Goal: Task Accomplishment & Management: Use online tool/utility

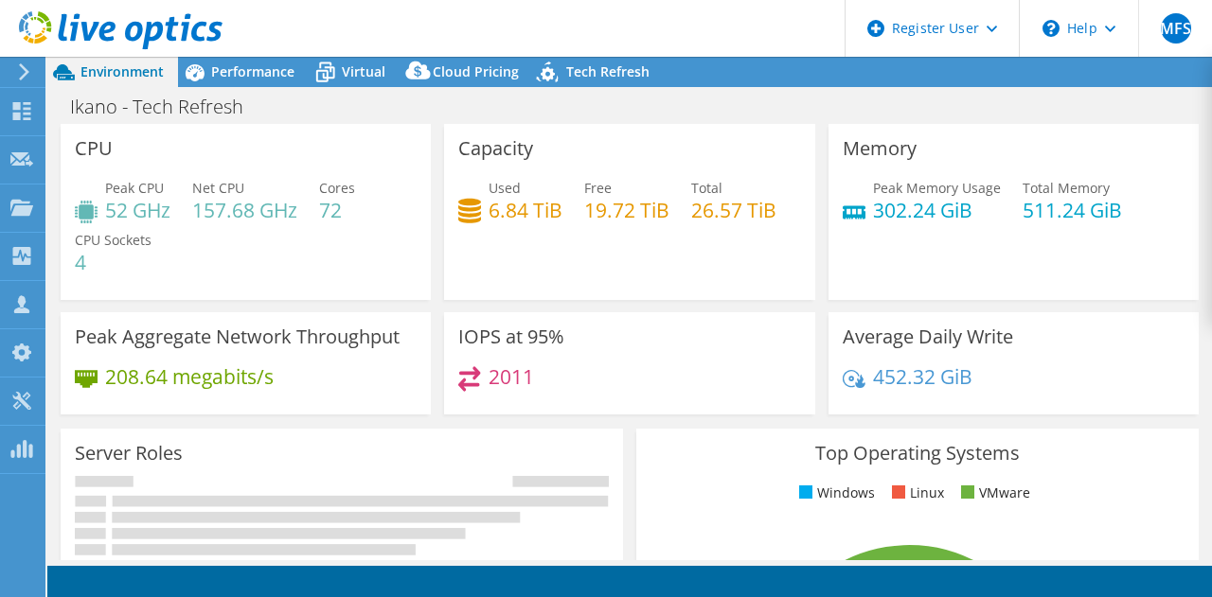
select select "USD"
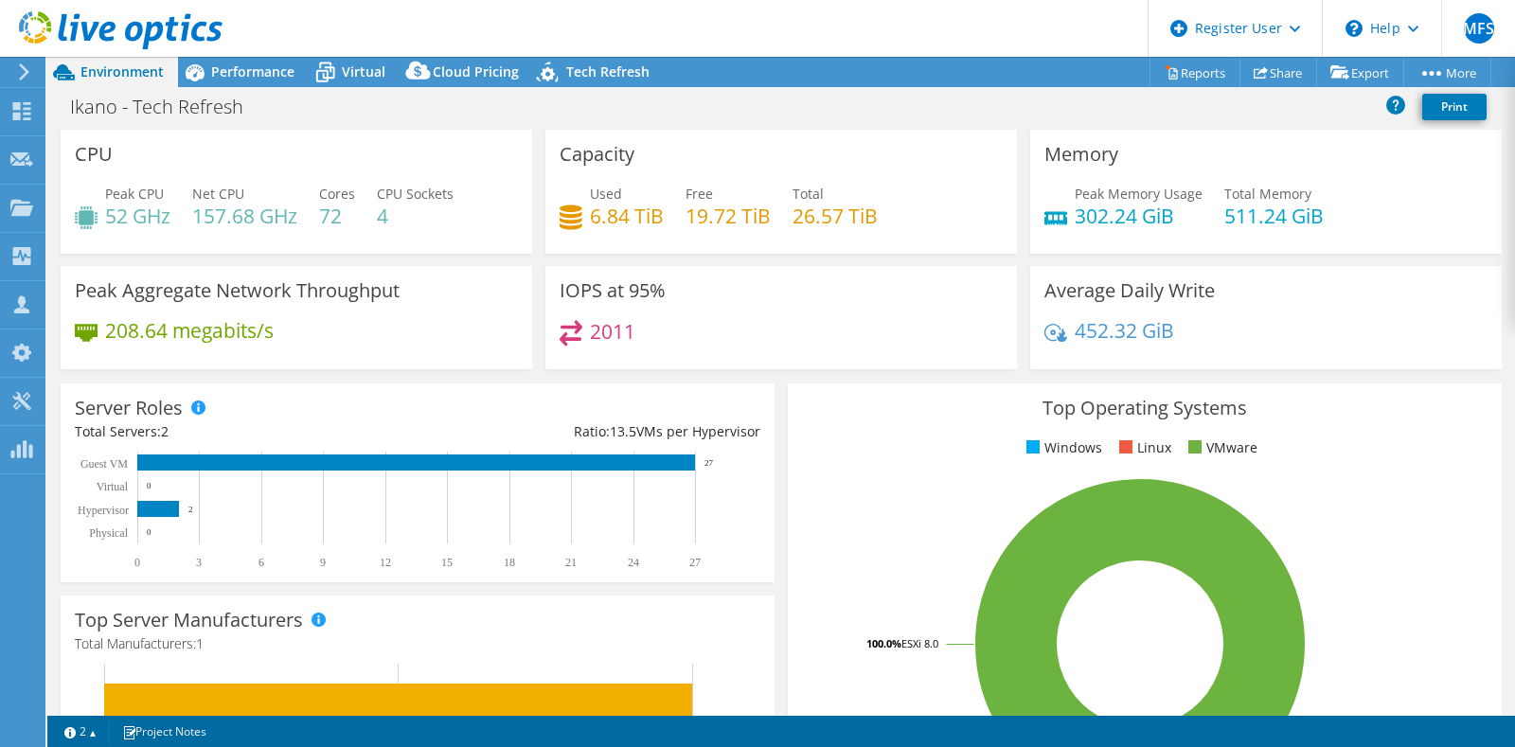
click at [163, 24] on icon at bounding box center [121, 30] width 204 height 39
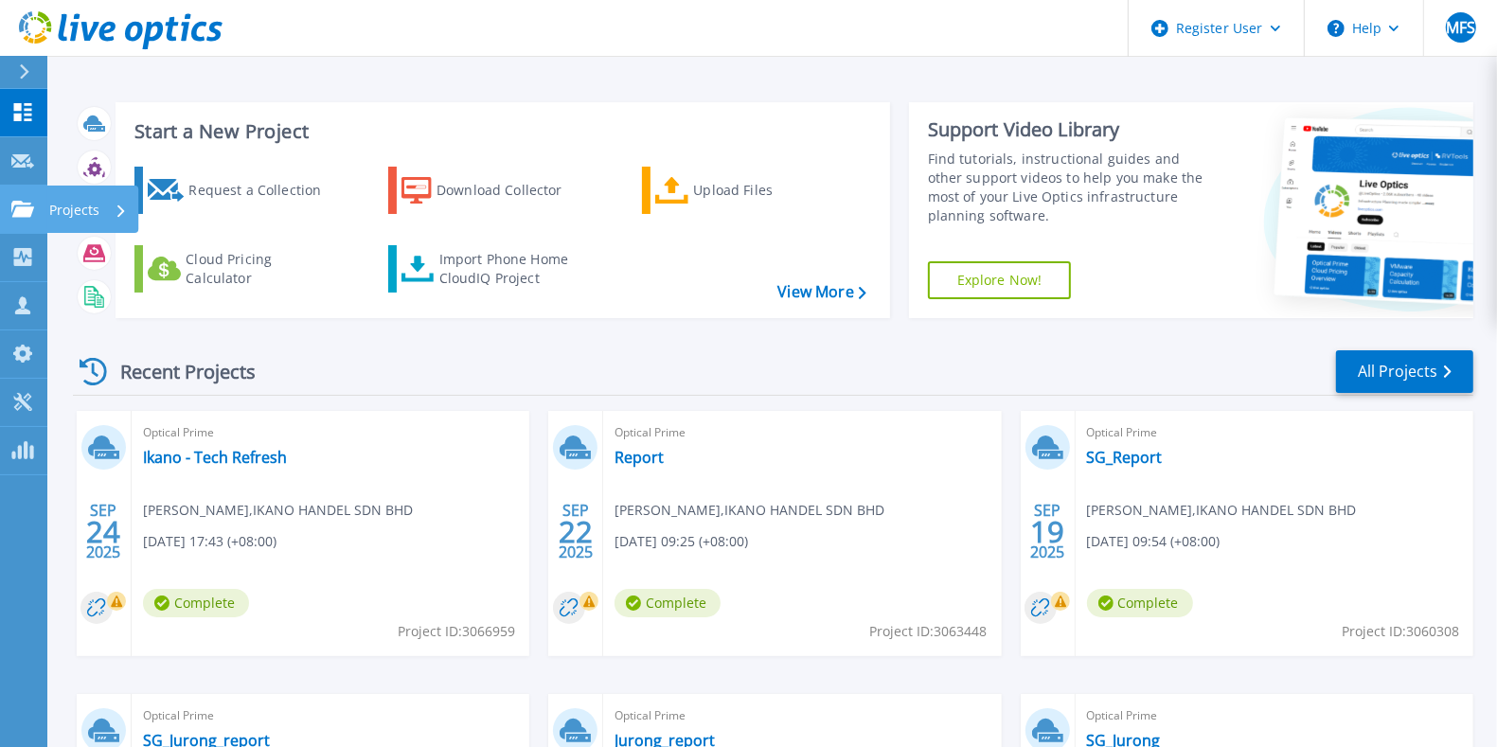
click at [9, 214] on link "Projects Projects" at bounding box center [23, 210] width 47 height 48
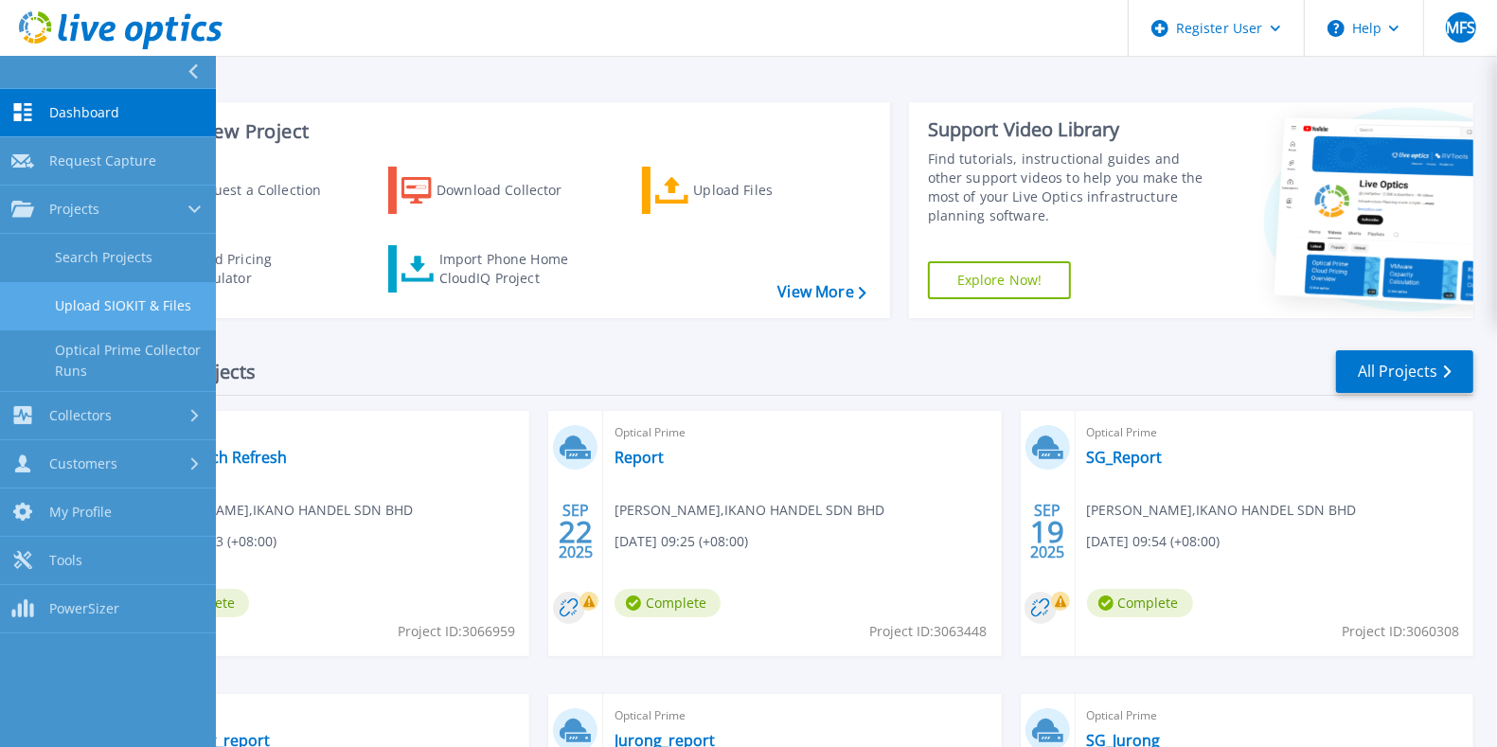
click at [158, 308] on link "Upload SIOKIT & Files" at bounding box center [108, 306] width 216 height 48
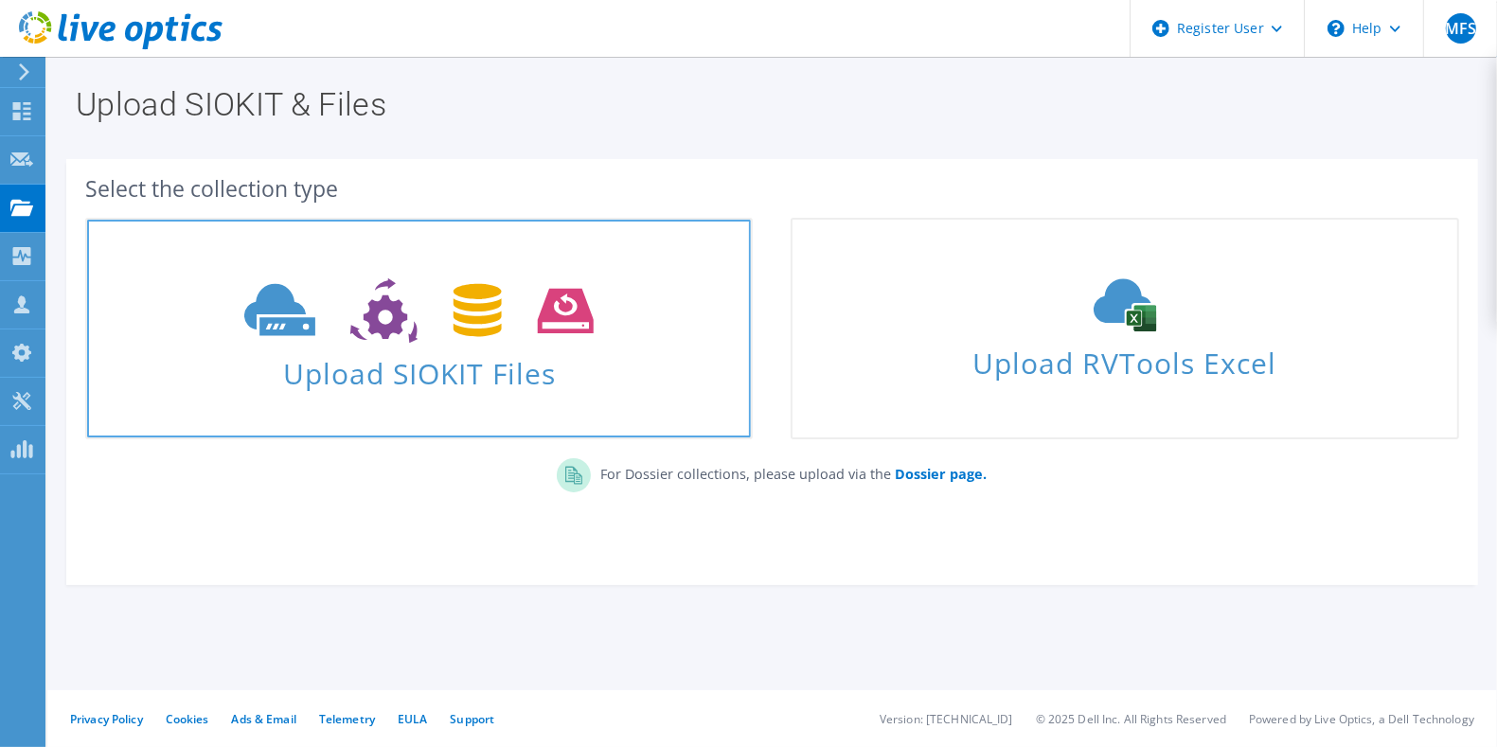
click at [431, 348] on span "Upload SIOKIT Files" at bounding box center [419, 367] width 664 height 41
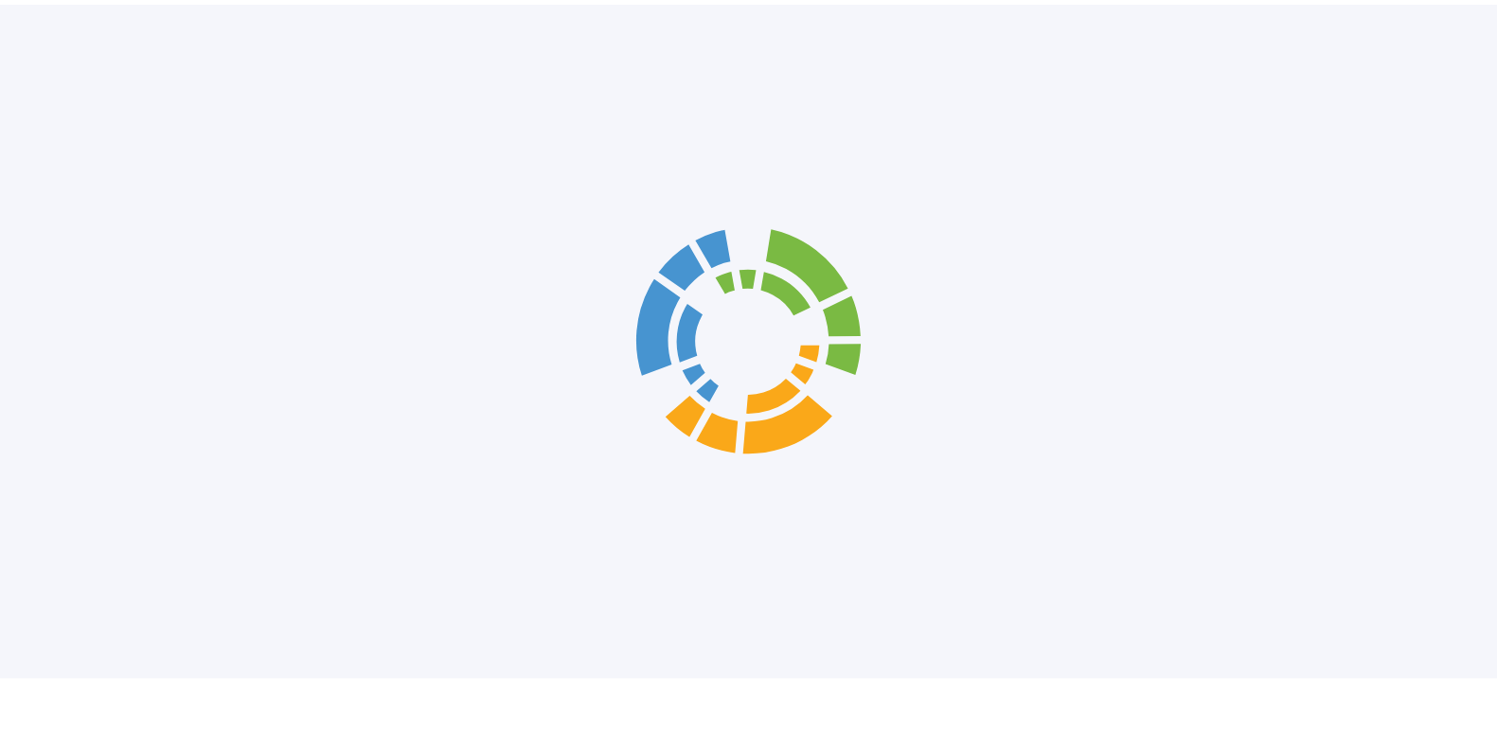
scroll to position [6, 0]
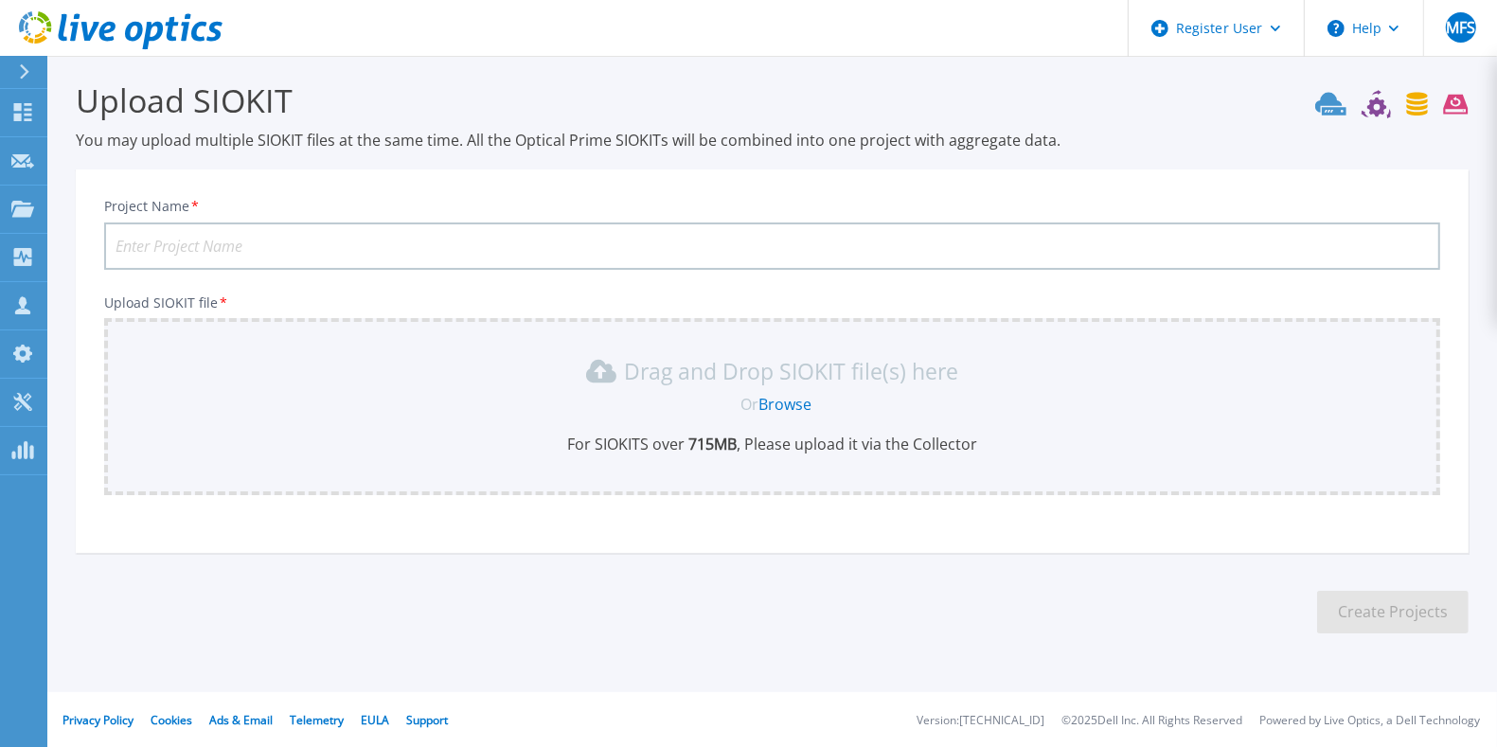
click at [268, 251] on input "Project Name *" at bounding box center [772, 245] width 1336 height 47
paste input "Takashimaya Live Optics Siokit"
type input "Takashimaya - VxRail Refresh"
click at [763, 406] on link "Browse" at bounding box center [784, 404] width 53 height 21
click at [791, 399] on link "Browse" at bounding box center [784, 404] width 53 height 21
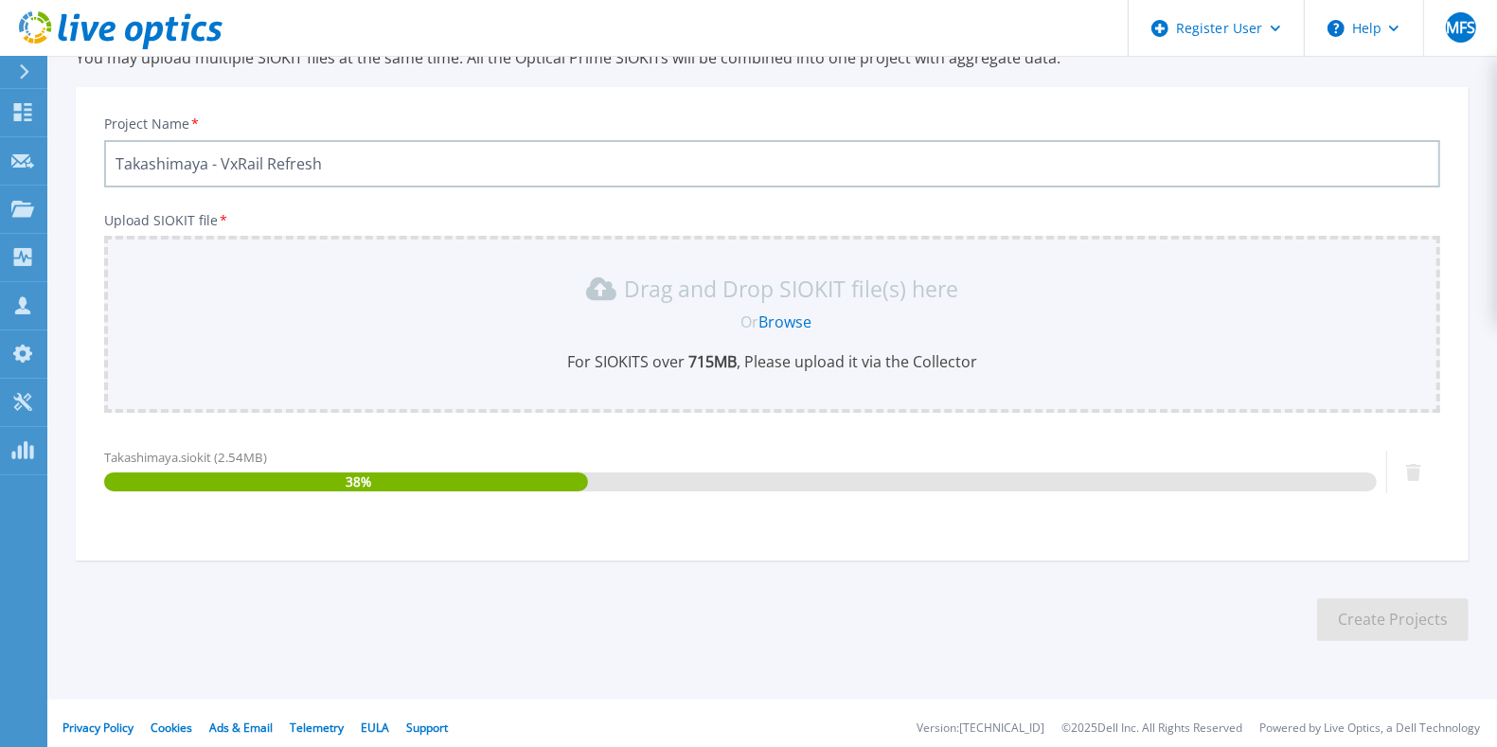
scroll to position [96, 0]
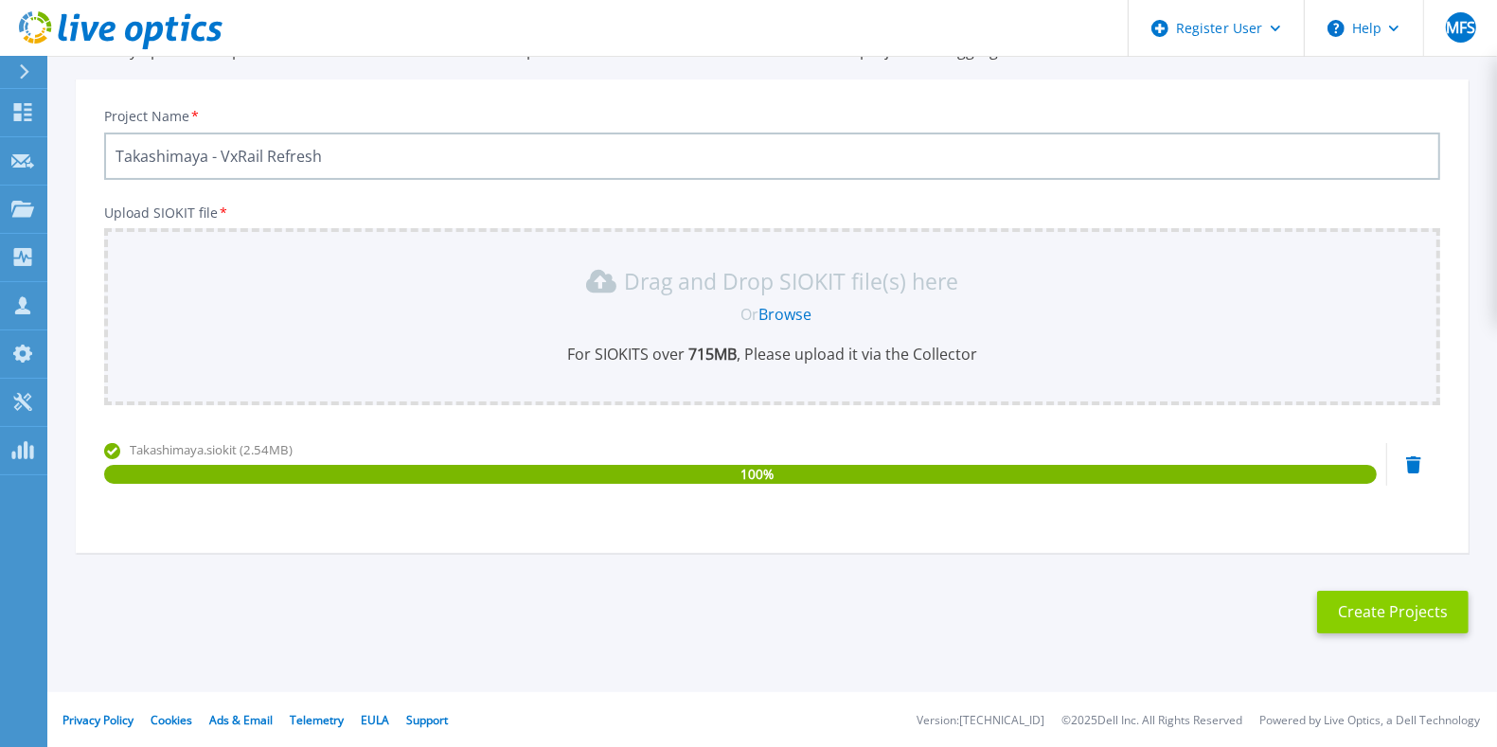
click at [1338, 596] on button "Create Projects" at bounding box center [1392, 612] width 151 height 43
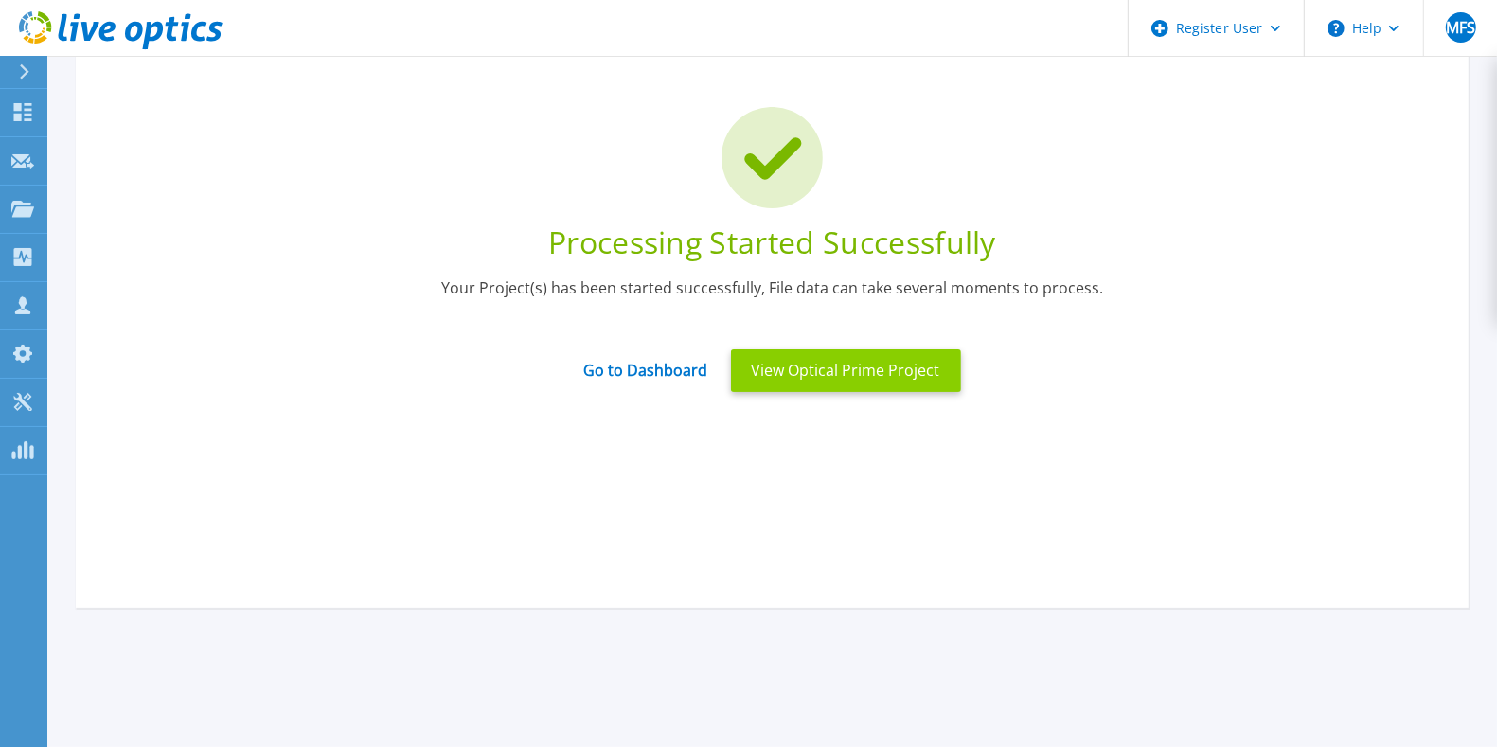
click at [810, 356] on button "View Optical Prime Project" at bounding box center [846, 370] width 230 height 43
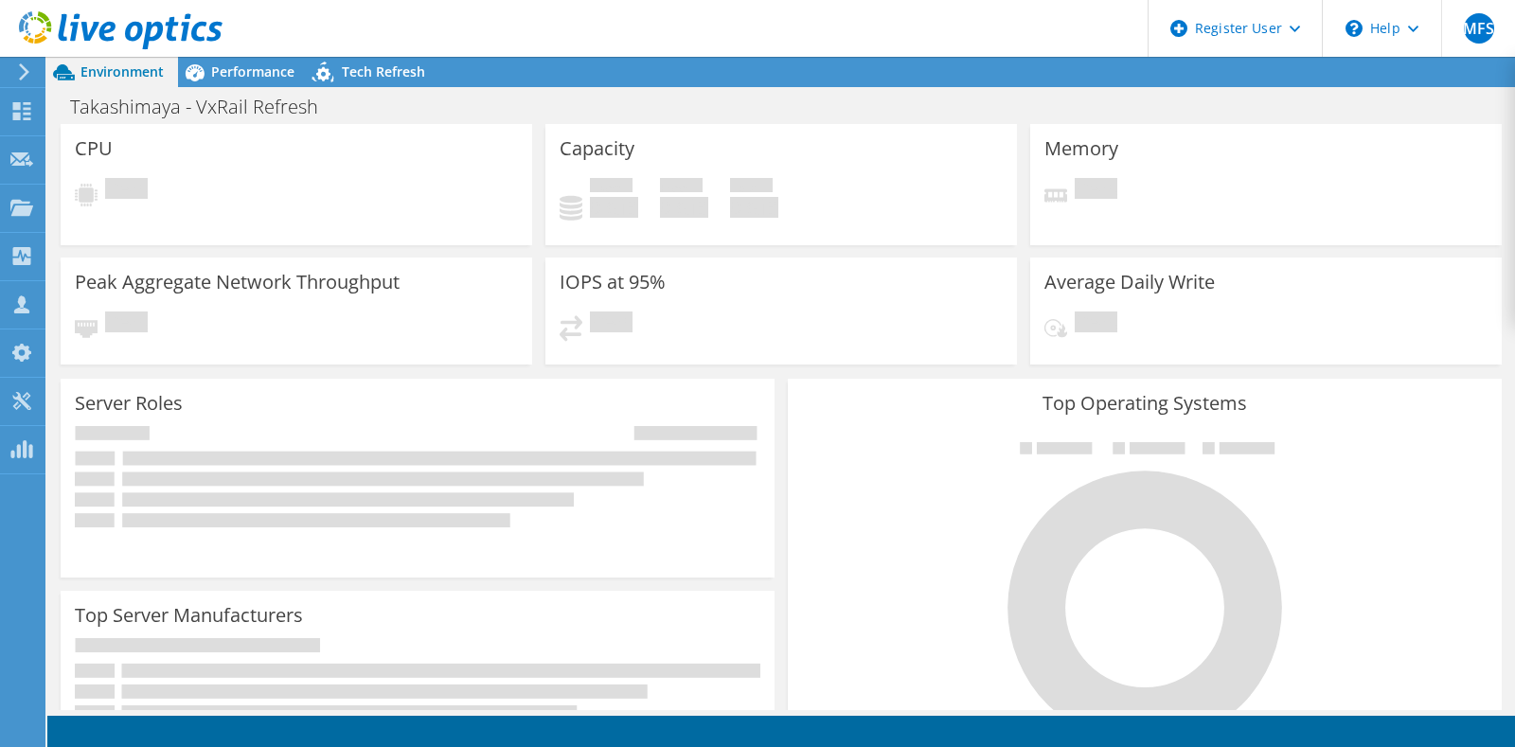
radio input "true"
radio input "false"
click at [115, 14] on icon at bounding box center [121, 30] width 204 height 39
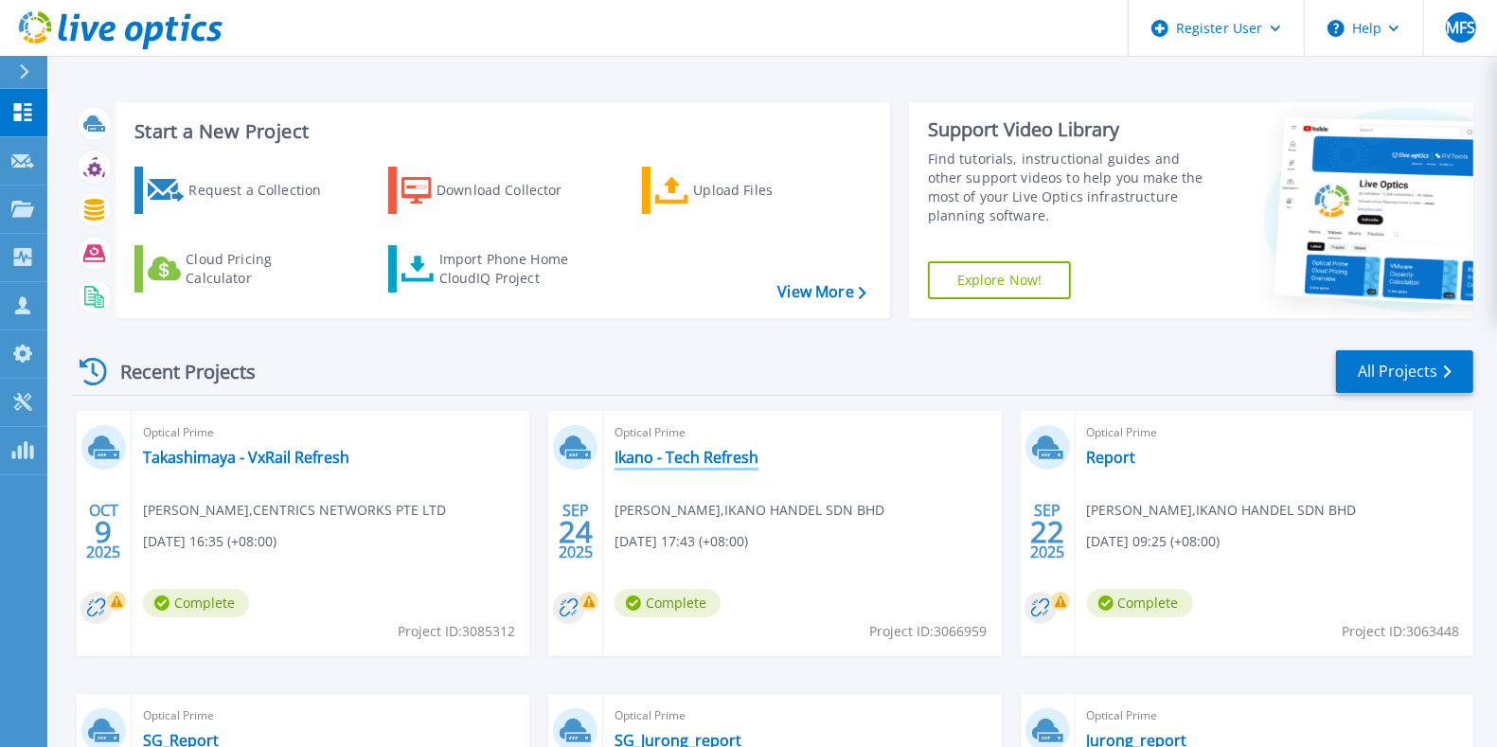
click at [714, 455] on link "Ikano - Tech Refresh" at bounding box center [686, 457] width 144 height 19
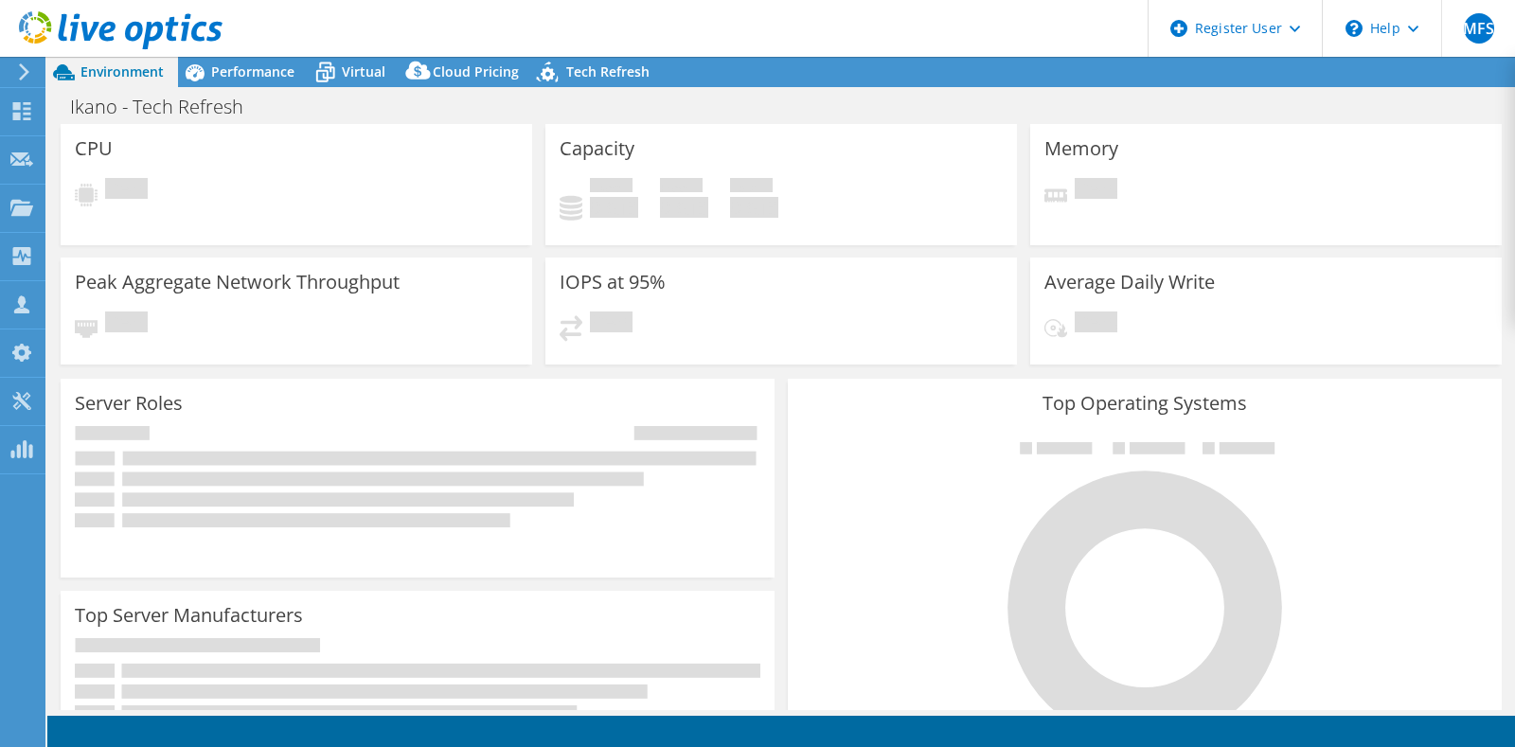
select select "USD"
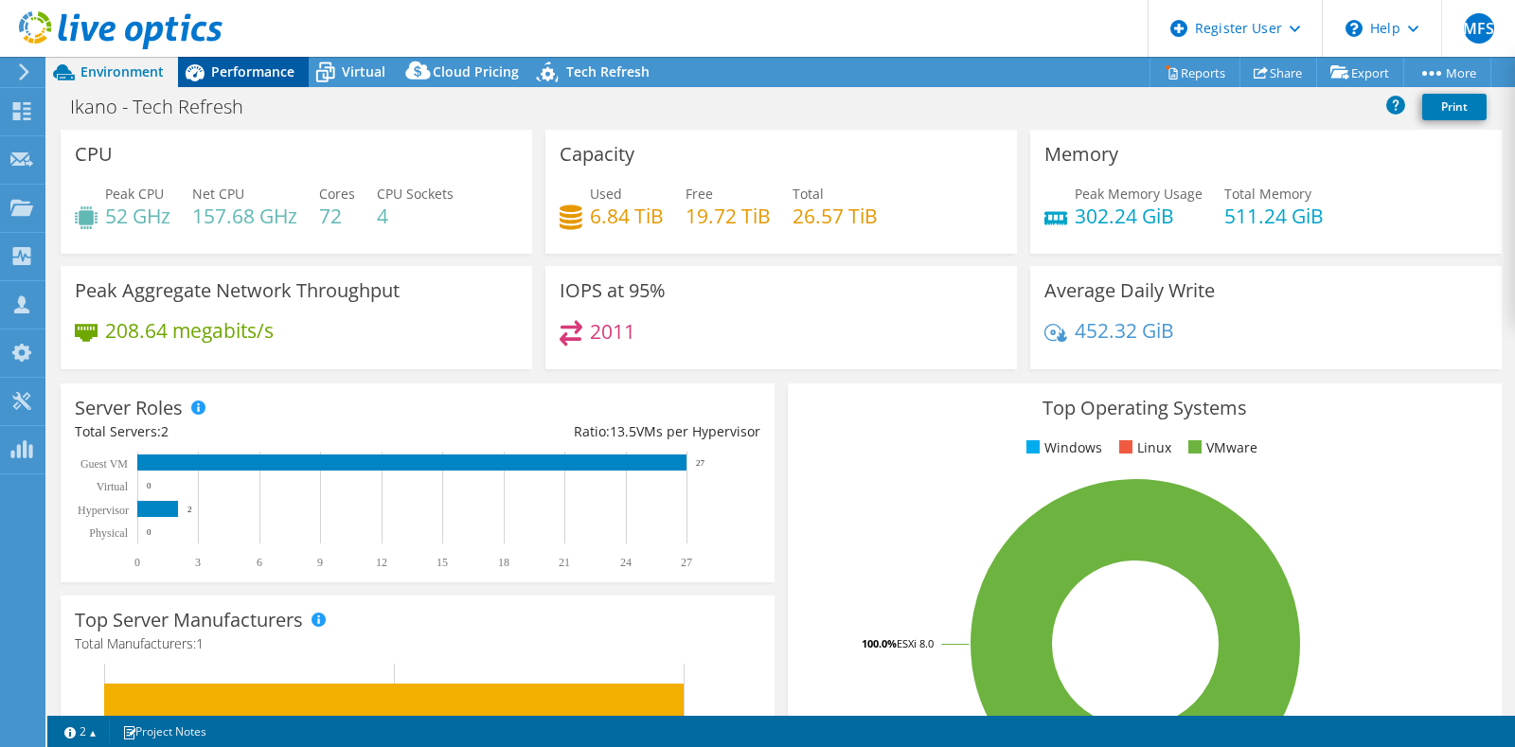
click at [250, 69] on span "Performance" at bounding box center [252, 71] width 83 height 18
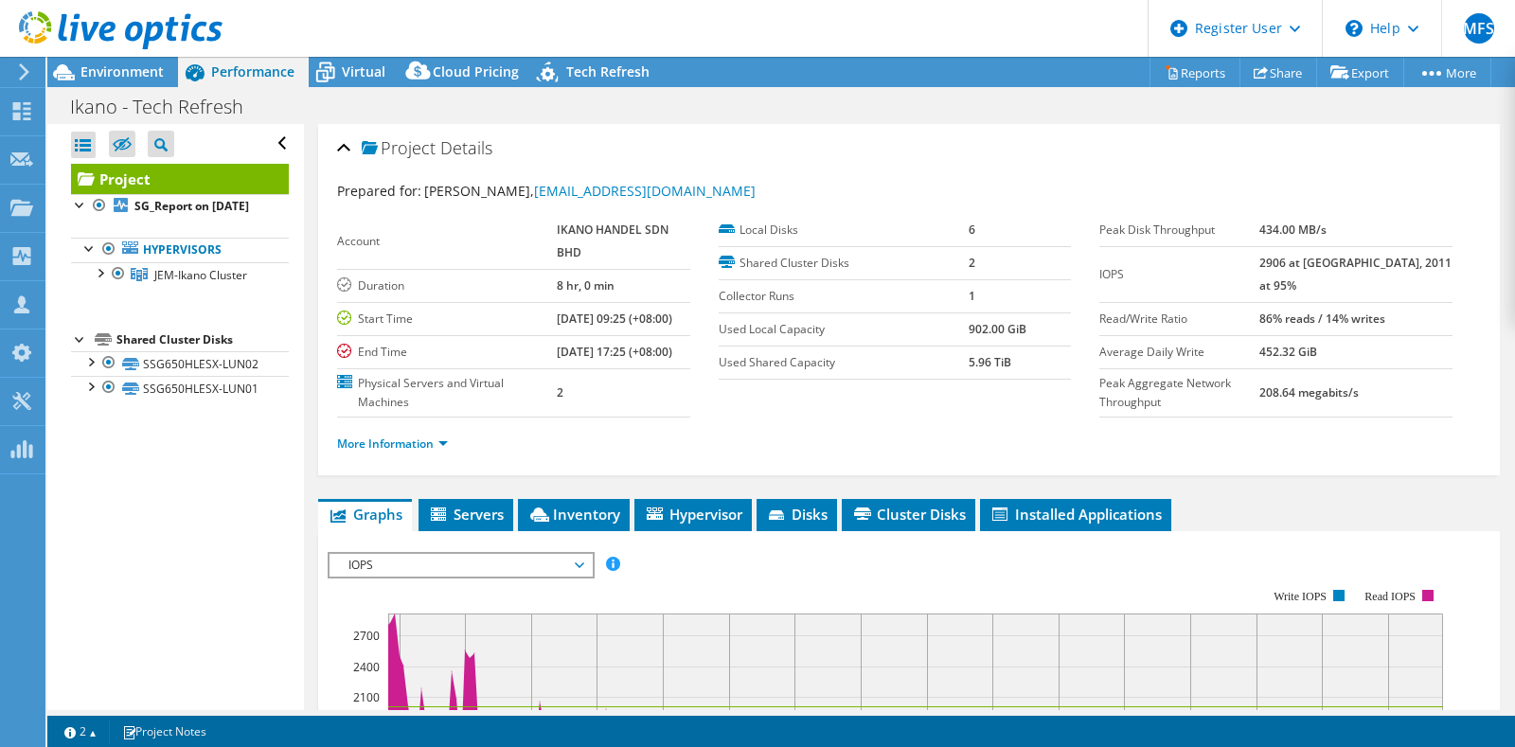
click at [423, 454] on ul "More Information" at bounding box center [909, 442] width 1144 height 26
click at [434, 452] on link "More Information" at bounding box center [392, 444] width 111 height 16
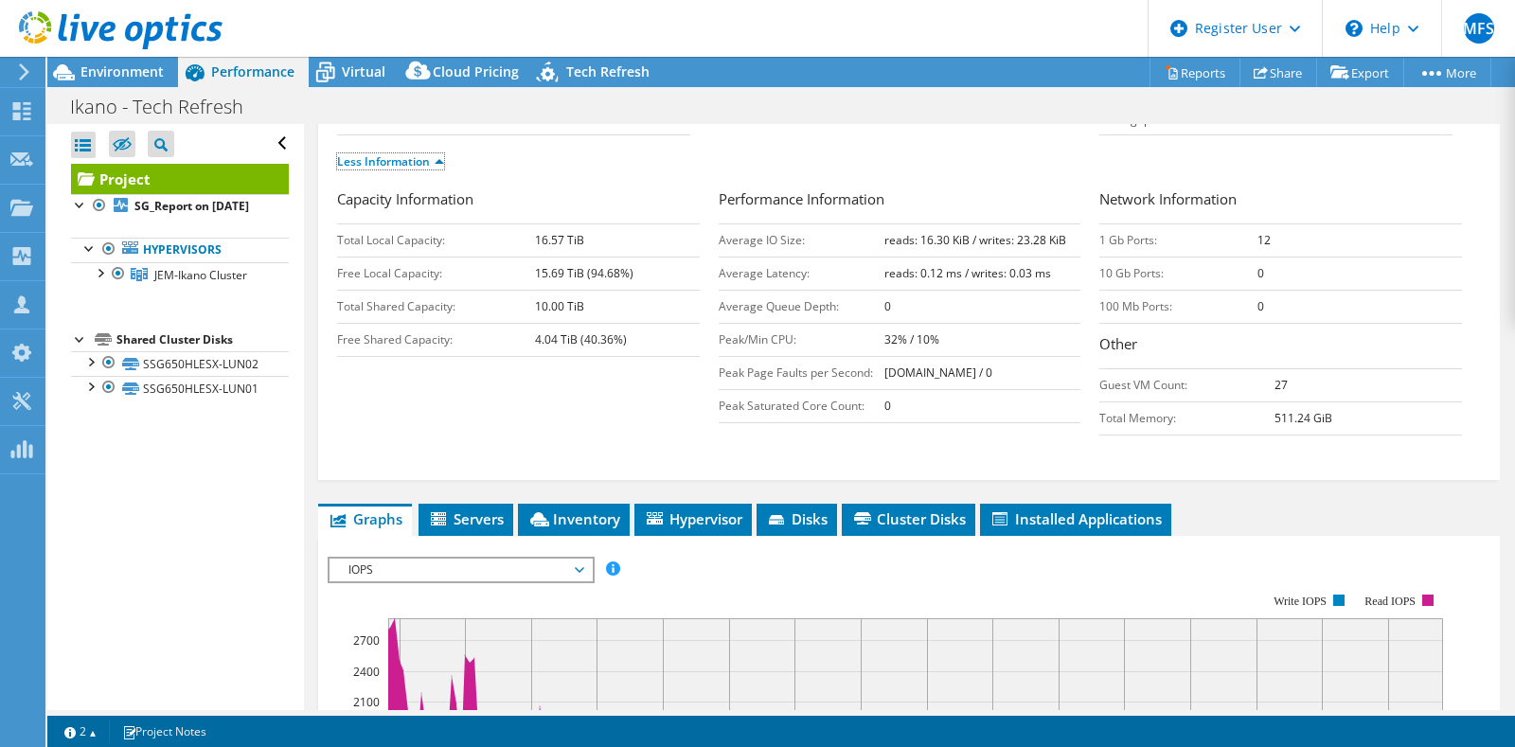
scroll to position [284, 0]
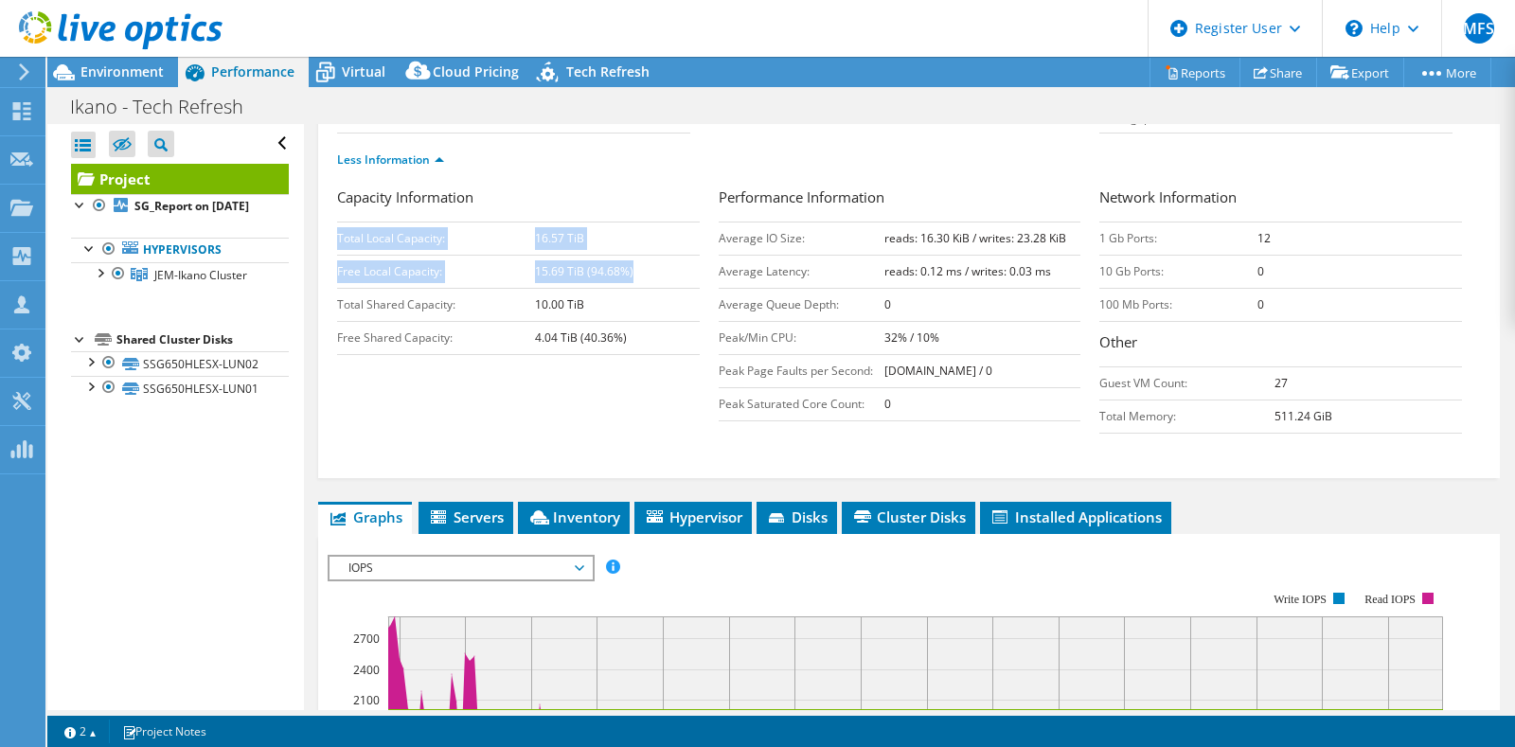
drag, startPoint x: 339, startPoint y: 282, endPoint x: 630, endPoint y: 315, distance: 292.5
click at [630, 315] on tbody "Total Local Capacity: 16.57 TiB Free Local Capacity: 15.69 TiB (94.68%) Total S…" at bounding box center [518, 288] width 363 height 133
click at [540, 279] on b "15.69 TiB (94.68%)" at bounding box center [584, 271] width 98 height 16
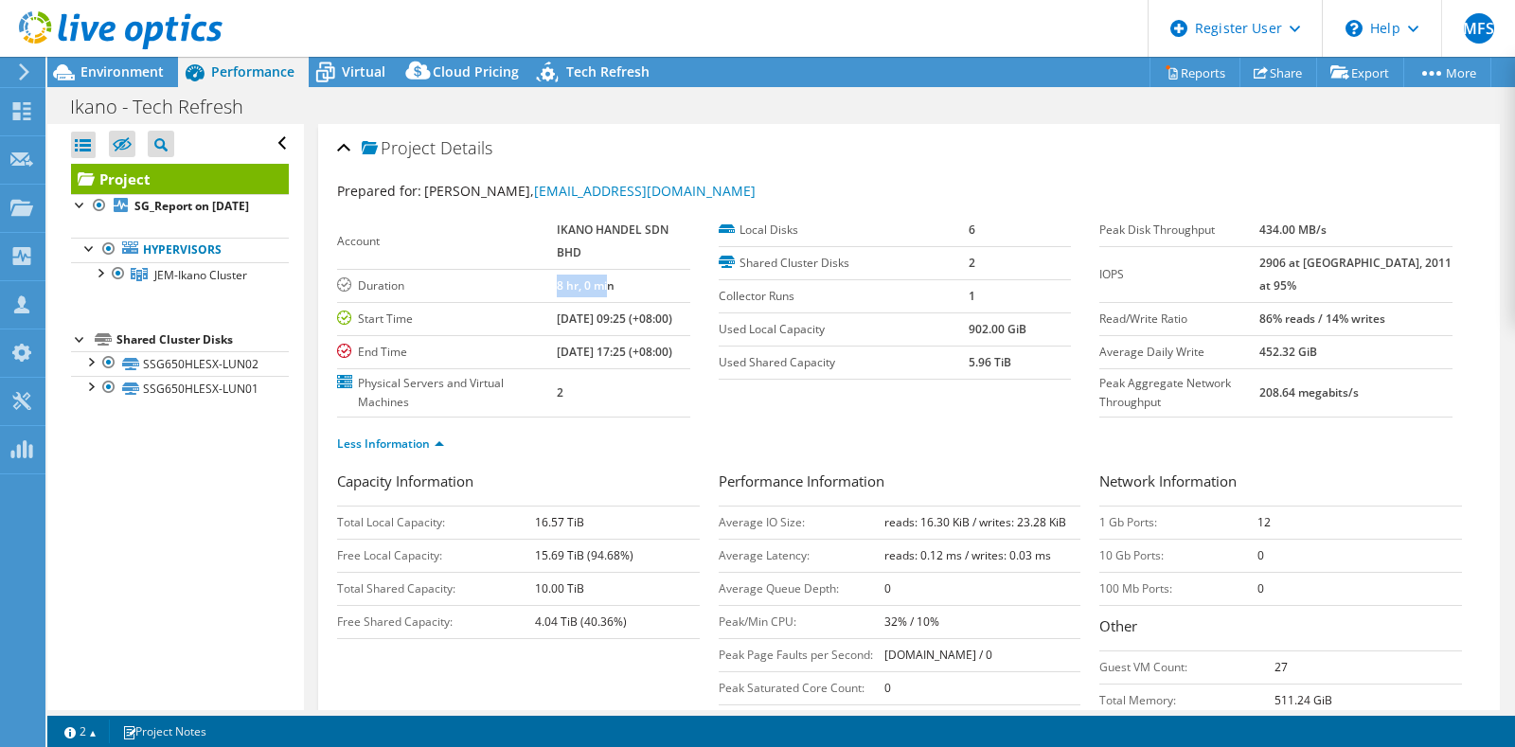
drag, startPoint x: 548, startPoint y: 277, endPoint x: 602, endPoint y: 283, distance: 54.3
click at [602, 283] on tr "Duration 8 hr, 0 min" at bounding box center [513, 285] width 353 height 33
click at [102, 67] on span "Environment" at bounding box center [121, 71] width 83 height 18
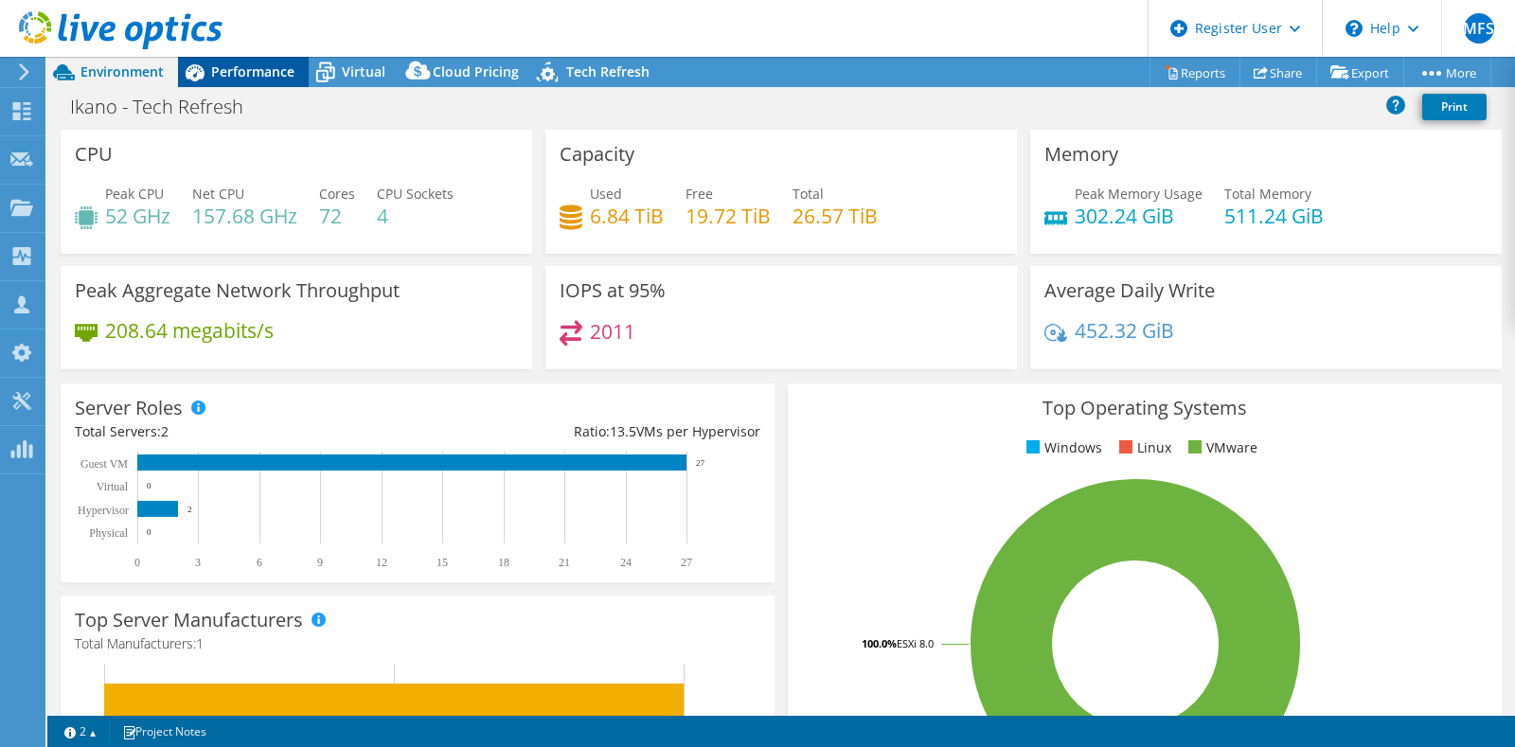
click at [230, 74] on span "Performance" at bounding box center [252, 71] width 83 height 18
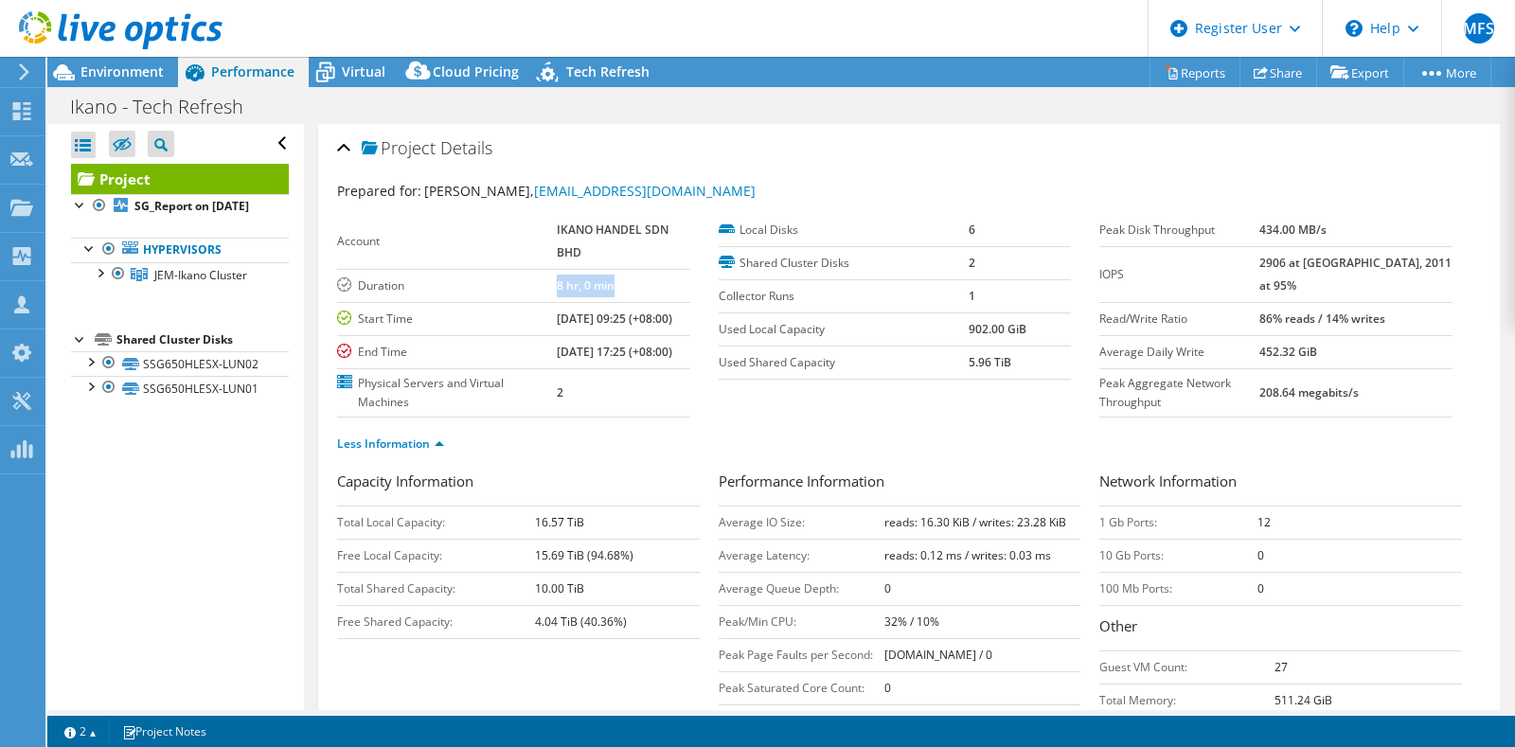
drag, startPoint x: 543, startPoint y: 281, endPoint x: 632, endPoint y: 278, distance: 89.0
click at [632, 278] on tr "Duration 8 hr, 0 min" at bounding box center [513, 285] width 353 height 33
click at [632, 278] on td "8 hr, 0 min" at bounding box center [623, 285] width 133 height 33
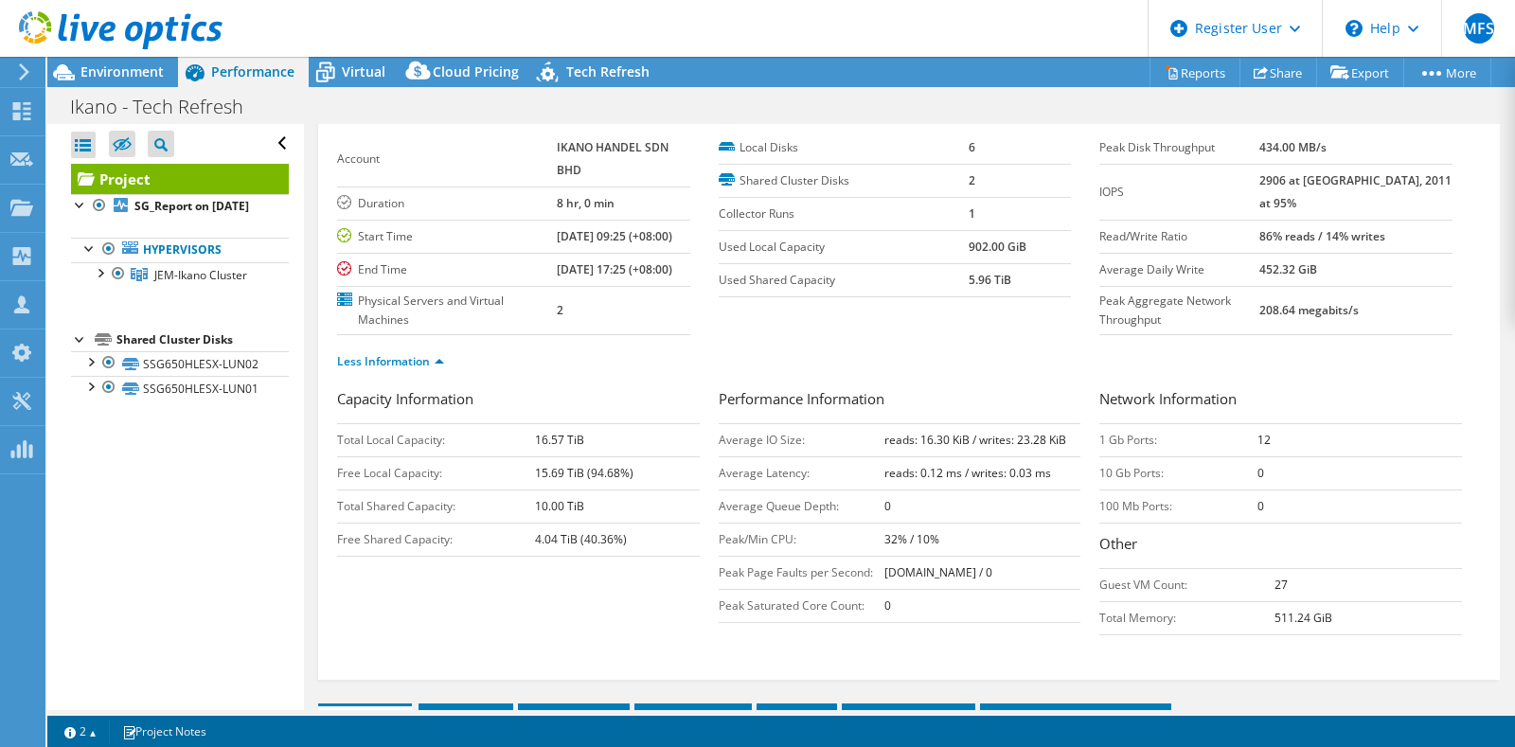
scroll to position [85, 0]
